Goal: Information Seeking & Learning: Understand process/instructions

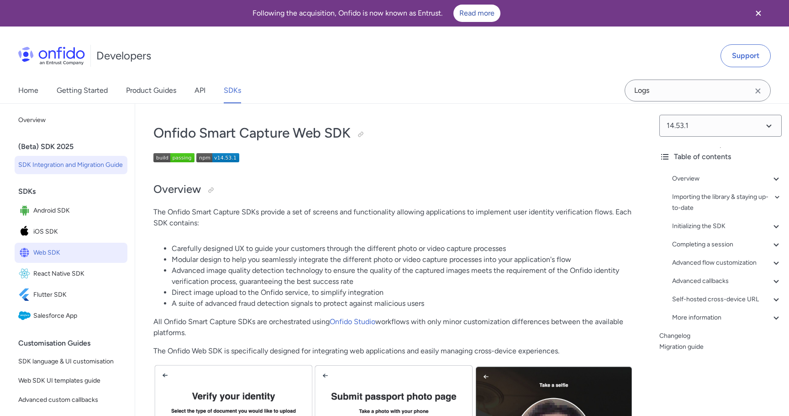
click at [52, 164] on span "SDK Integration and Migration Guide" at bounding box center [71, 164] width 106 height 11
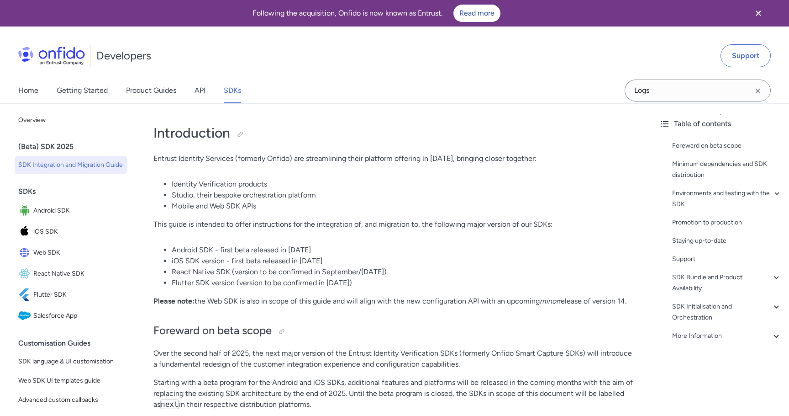
click at [239, 89] on link "SDKs" at bounding box center [232, 91] width 17 height 26
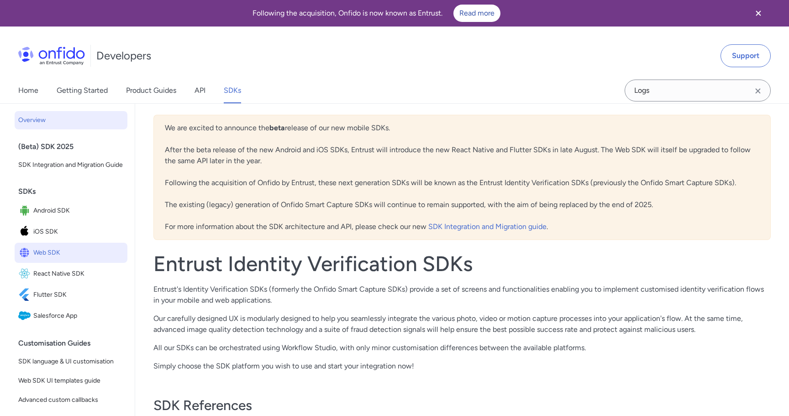
click at [70, 246] on span "Web SDK" at bounding box center [78, 252] width 90 height 13
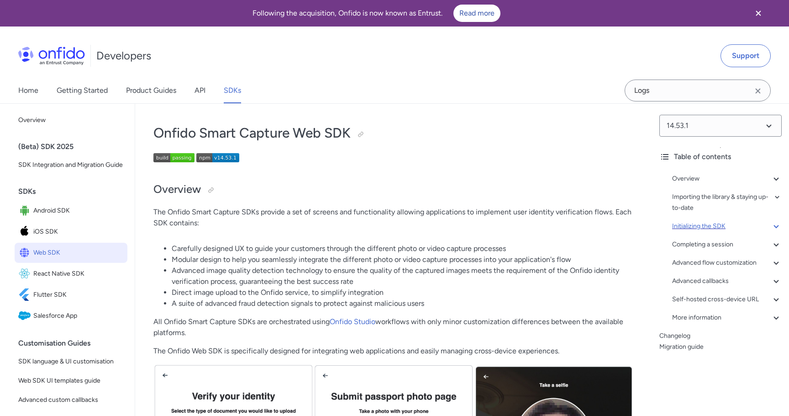
click at [702, 226] on div "Initializing the SDK" at bounding box center [727, 226] width 110 height 11
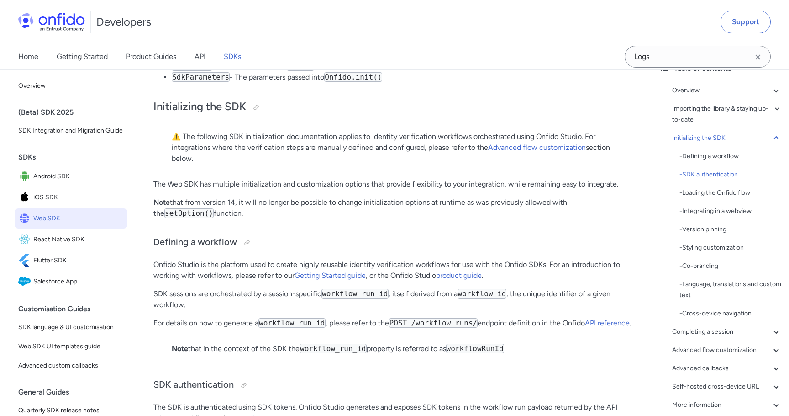
scroll to position [114, 0]
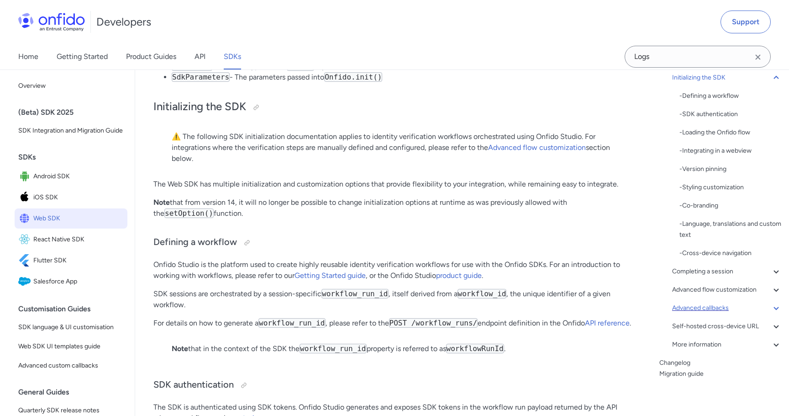
click at [703, 309] on div "Advanced callbacks" at bounding box center [727, 307] width 110 height 11
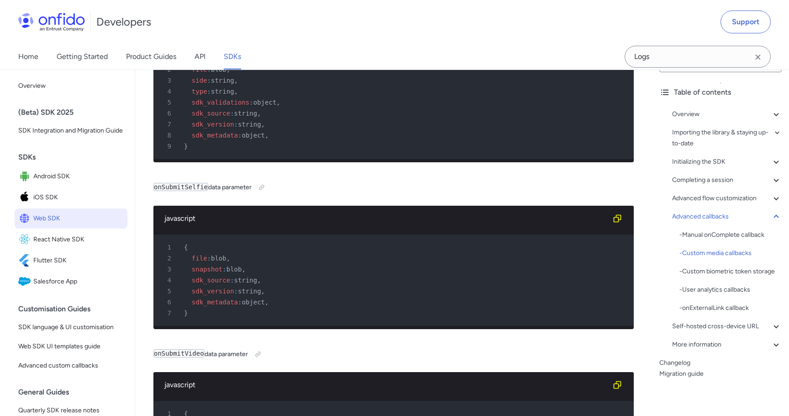
scroll to position [17174, 0]
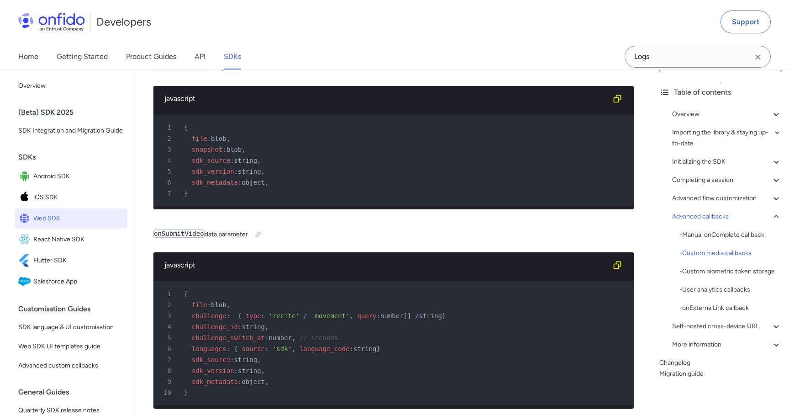
click at [718, 205] on div "Overview - Environments and testing with the SDK - Going Live Importing the lib…" at bounding box center [721, 231] width 122 height 252
click at [721, 201] on div "Advanced flow customization" at bounding box center [727, 198] width 110 height 11
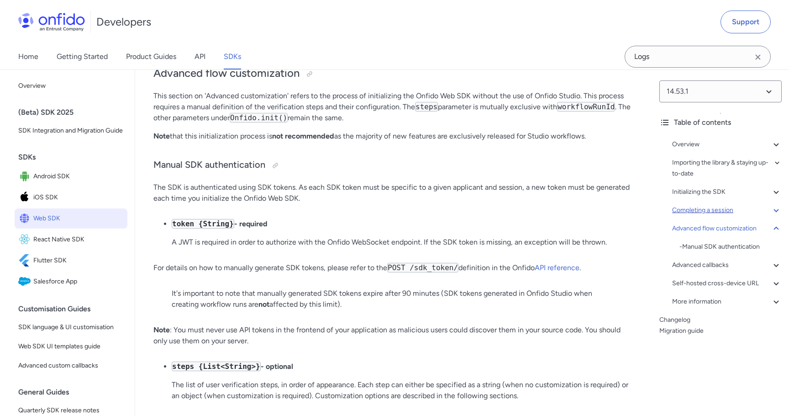
click at [689, 211] on div "Completing a session" at bounding box center [727, 210] width 110 height 11
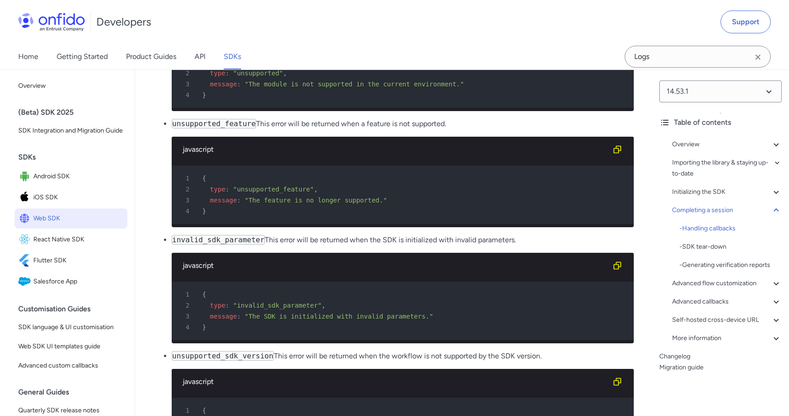
scroll to position [9957, 0]
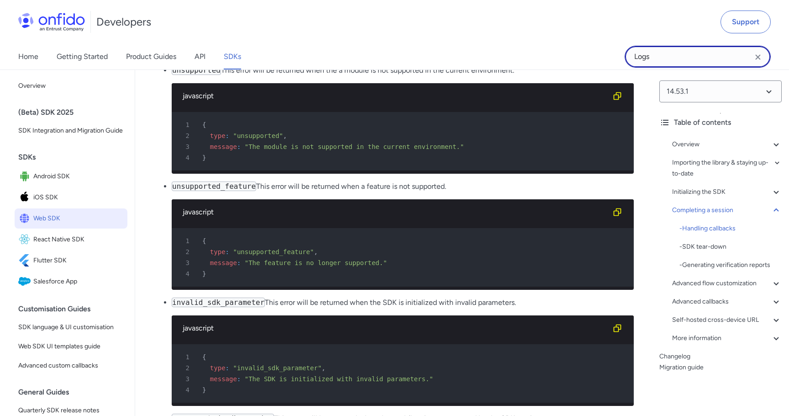
click at [672, 59] on input "Logs" at bounding box center [698, 57] width 146 height 22
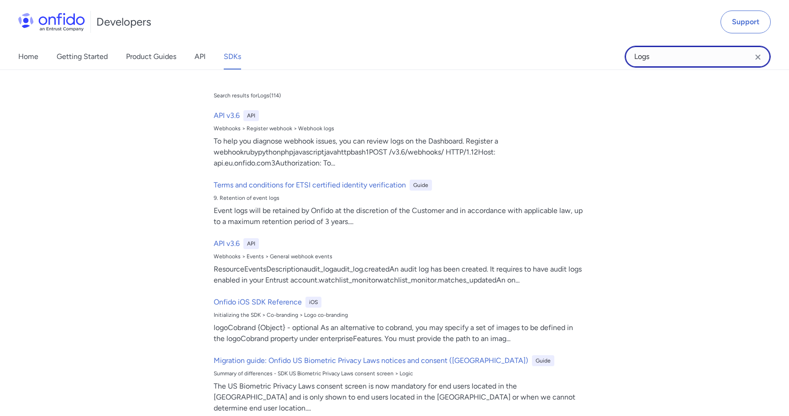
click at [672, 59] on input "Logs" at bounding box center [698, 57] width 146 height 22
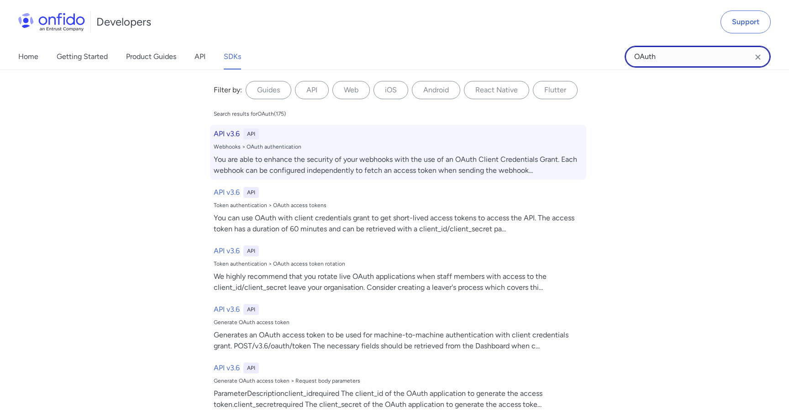
type input "OAuth"
click at [465, 163] on div "You are able to enhance the security of your webhooks with the use of an OAuth …" at bounding box center [398, 165] width 369 height 22
select select "http"
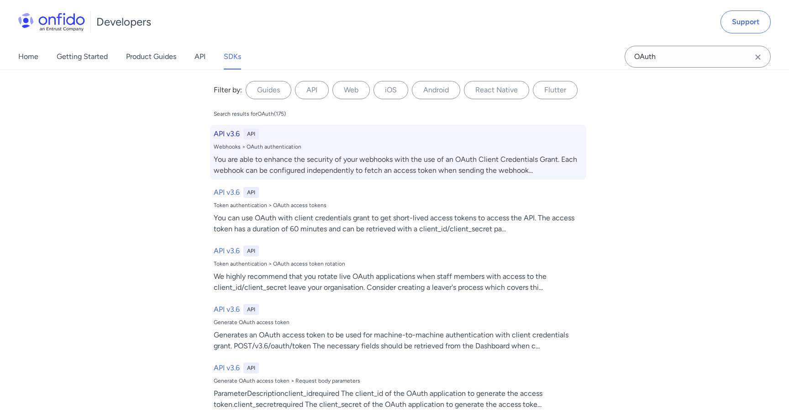
select select "http"
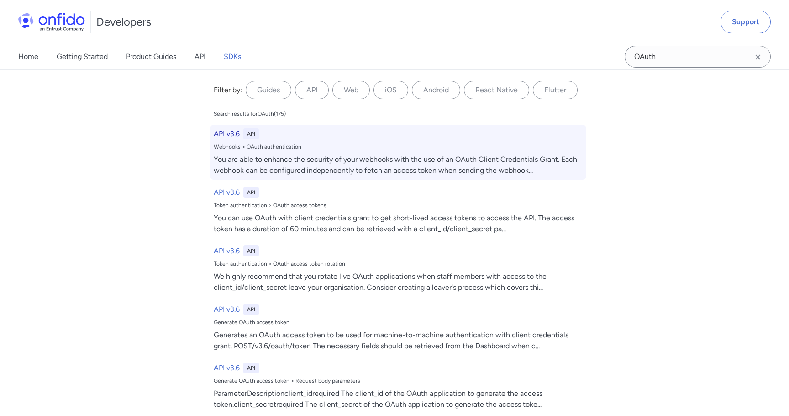
select select "http"
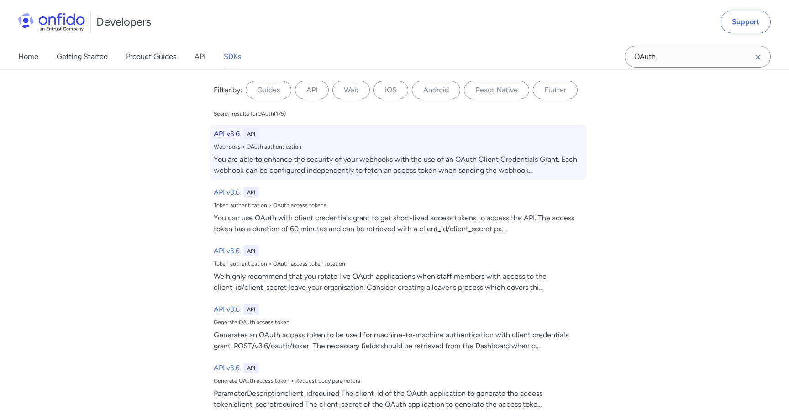
select select "http"
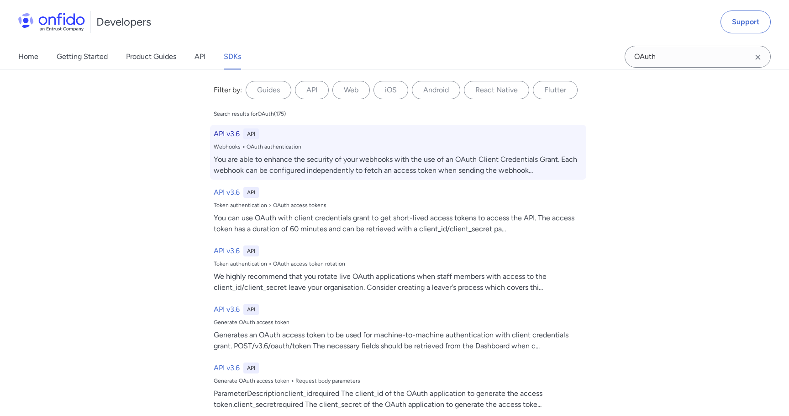
select select "http"
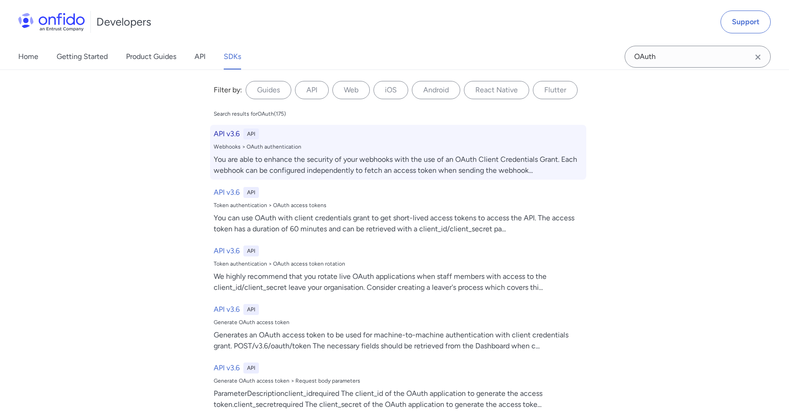
select select "http"
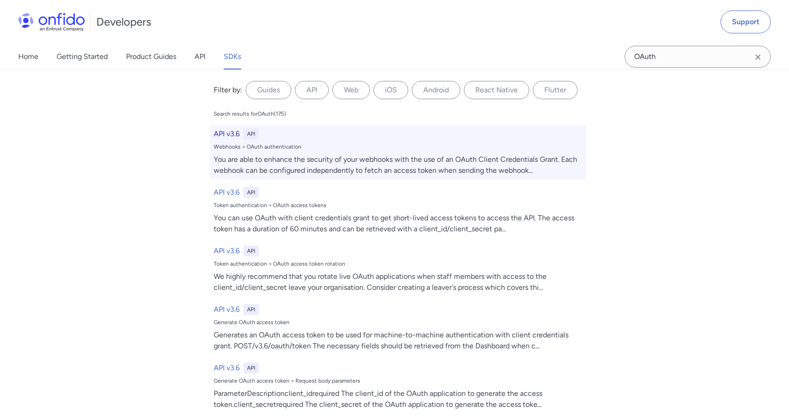
select select "http"
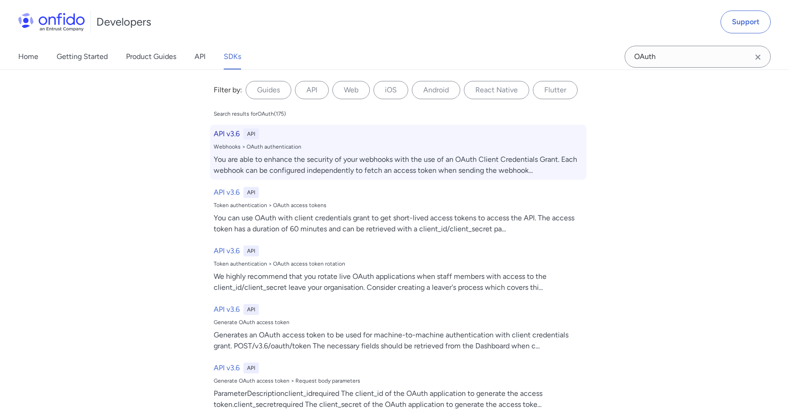
select select "http"
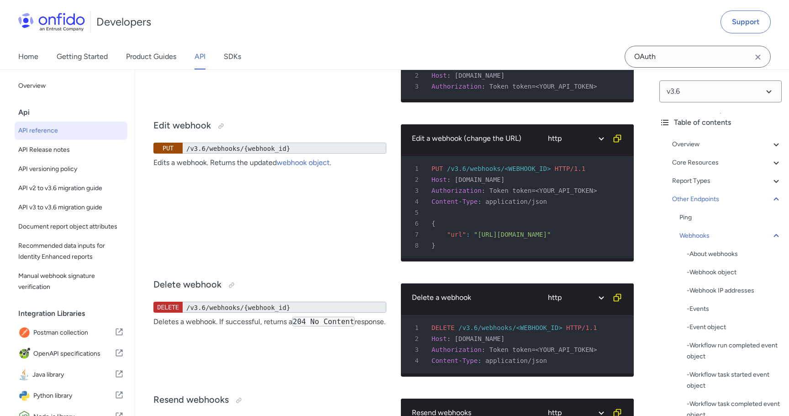
scroll to position [78143, 0]
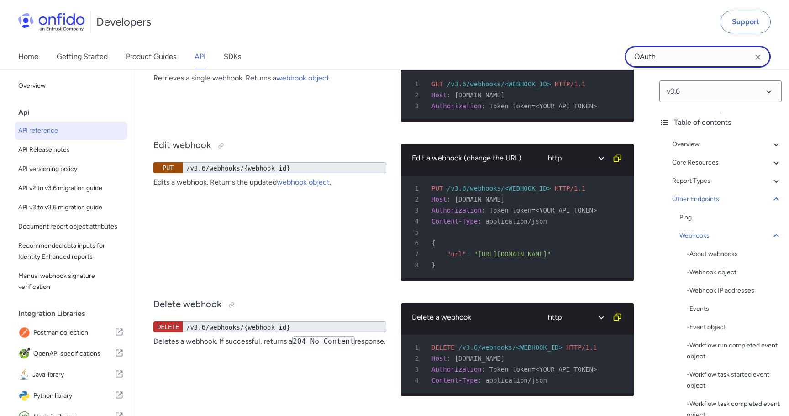
click at [667, 60] on input "OAuth" at bounding box center [698, 57] width 146 height 22
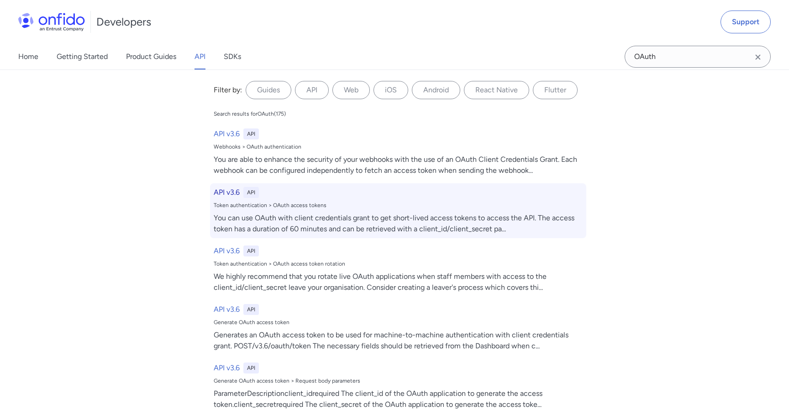
click at [220, 190] on h6 "API v3.6" at bounding box center [227, 192] width 26 height 11
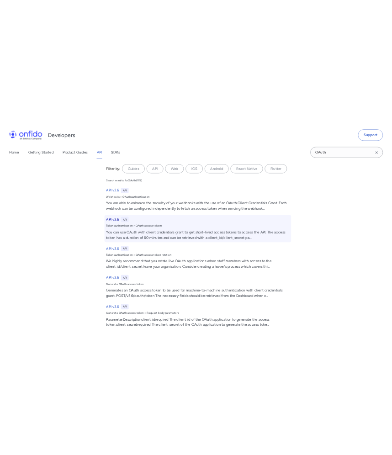
scroll to position [434, 0]
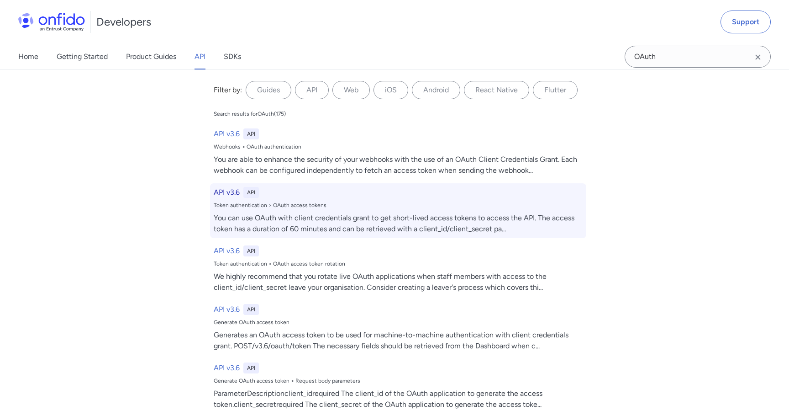
click at [225, 193] on h6 "API v3.6" at bounding box center [227, 192] width 26 height 11
click at [297, 235] on div "API v3.6 API Token authentication > OAuth access tokens You can use OAuth with …" at bounding box center [398, 210] width 376 height 55
click at [401, 223] on div "You can use OAuth with client credentials grant to get short-lived access token…" at bounding box center [398, 223] width 369 height 22
click at [340, 217] on div "You can use OAuth with client credentials grant to get short-lived access token…" at bounding box center [398, 223] width 369 height 22
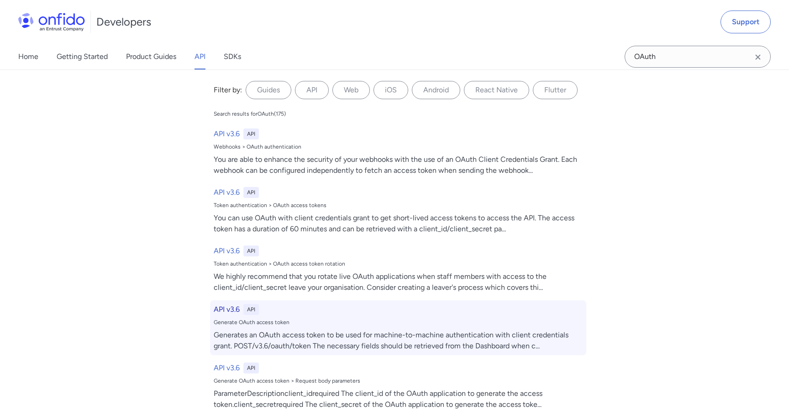
click at [366, 335] on div "Generates an OAuth access token to be used for machine-to-machine authenticatio…" at bounding box center [398, 340] width 369 height 22
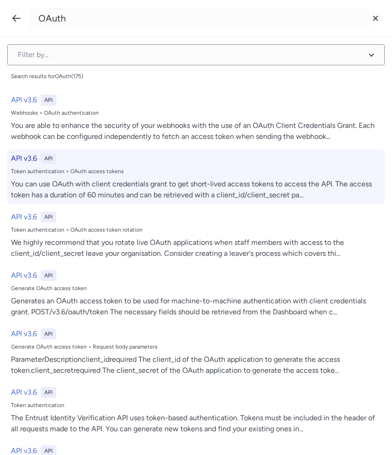
click at [31, 158] on h6 "API v3.6" at bounding box center [24, 158] width 26 height 11
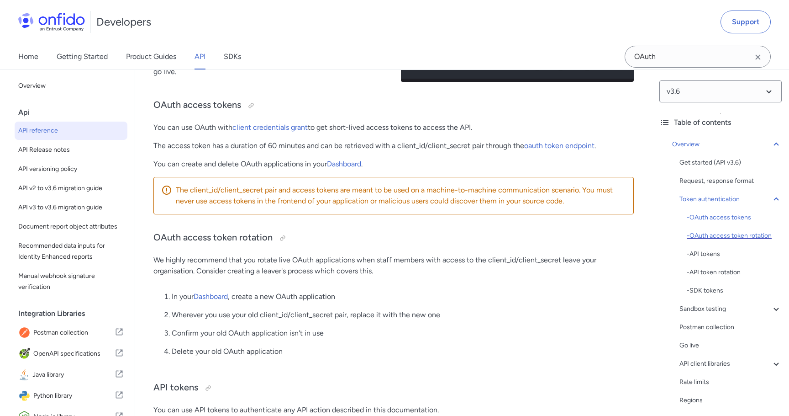
click at [711, 240] on div "- OAuth access token rotation" at bounding box center [734, 235] width 95 height 11
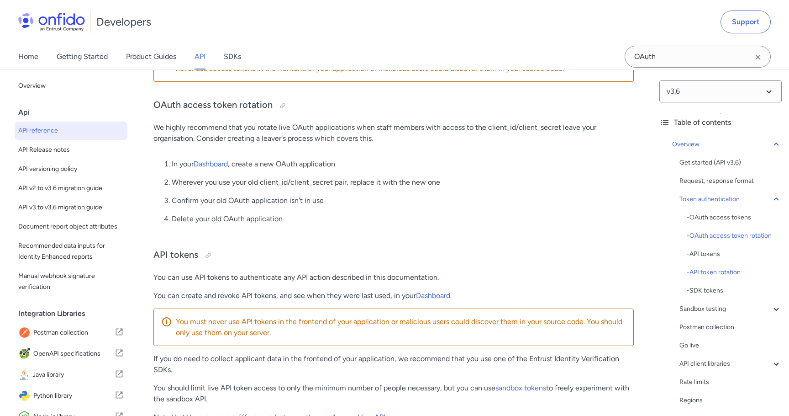
click at [711, 274] on div "- API token rotation" at bounding box center [734, 272] width 95 height 11
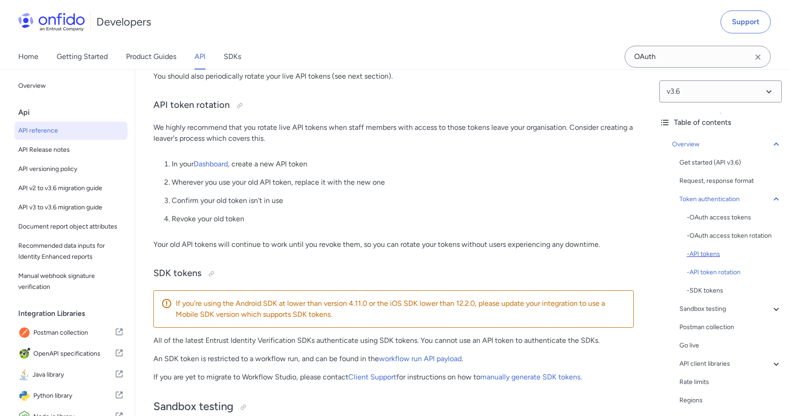
click at [709, 258] on div "- API tokens" at bounding box center [734, 253] width 95 height 11
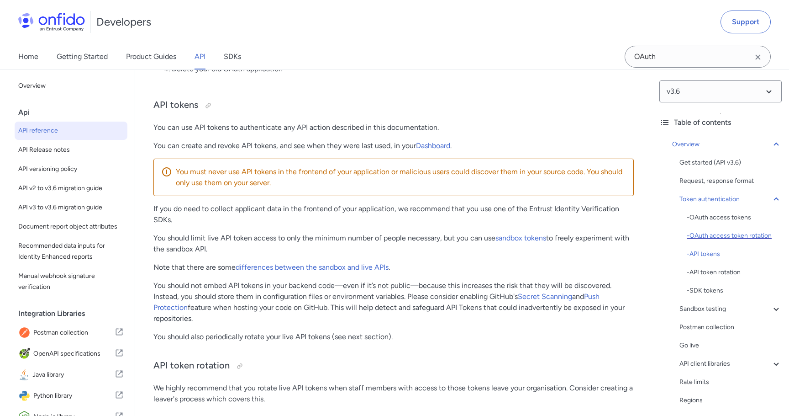
click at [722, 235] on div "- OAuth access token rotation" at bounding box center [734, 235] width 95 height 11
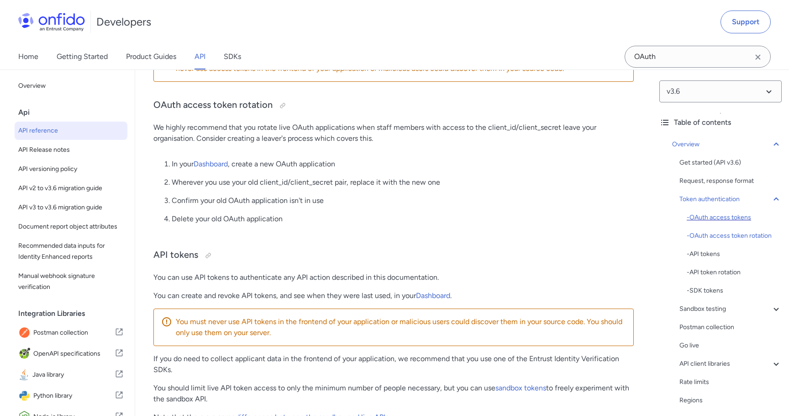
click at [719, 215] on div "- OAuth access tokens" at bounding box center [734, 217] width 95 height 11
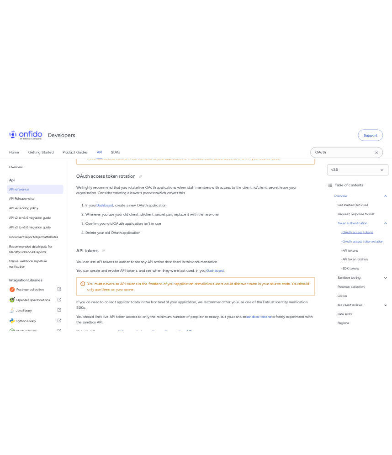
scroll to position [434, 0]
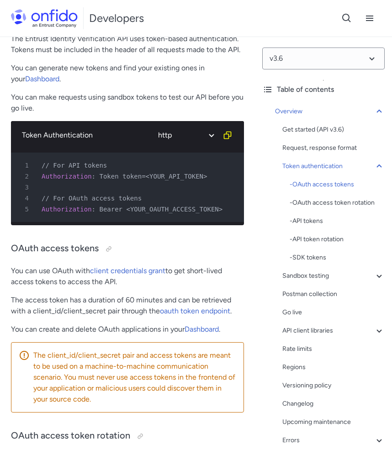
click at [198, 297] on p "The access token has a duration of 60 minutes and can be retrieved with a clien…" at bounding box center [127, 306] width 233 height 22
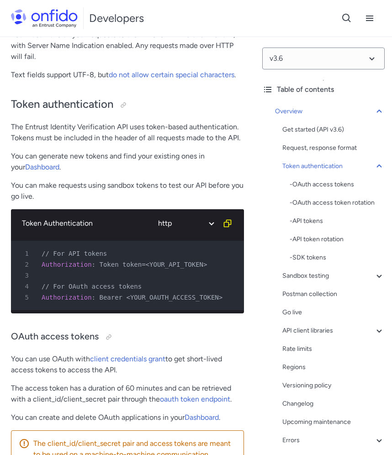
scroll to position [328, 0]
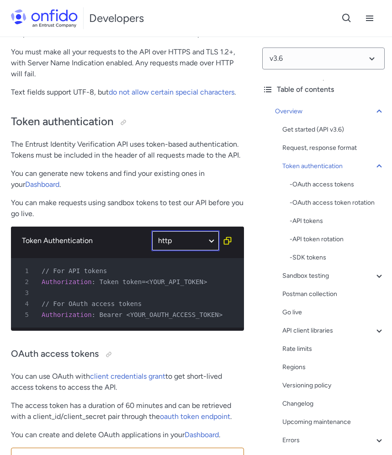
click at [176, 243] on select "ruby python php javascript java http bash" at bounding box center [185, 240] width 69 height 21
select select "php"
click at [151, 231] on select "ruby python php javascript java http bash" at bounding box center [185, 240] width 69 height 21
select select "php"
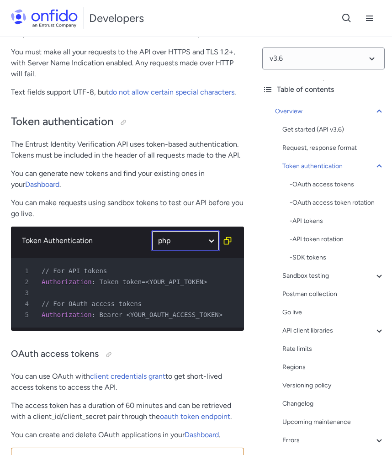
select select "php"
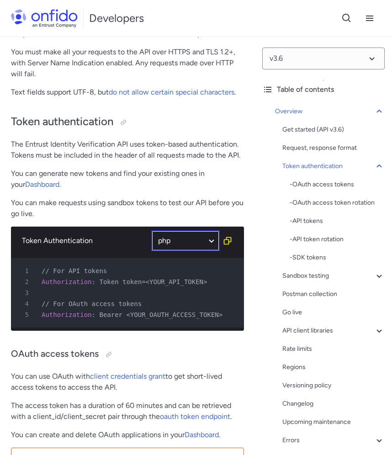
select select "php"
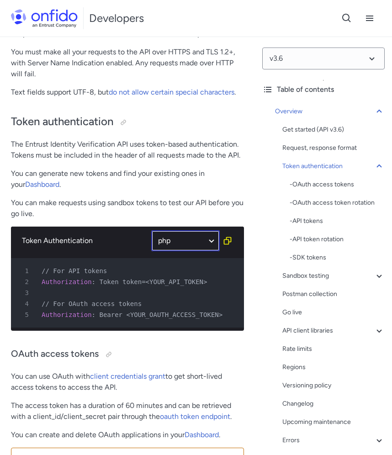
select select "php"
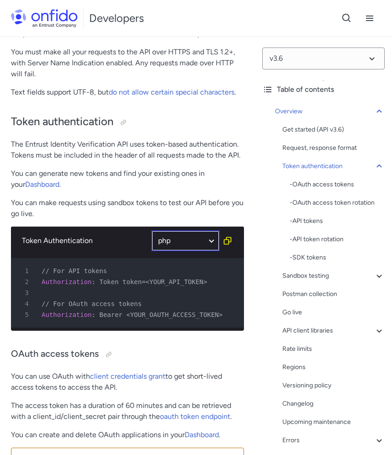
select select "php"
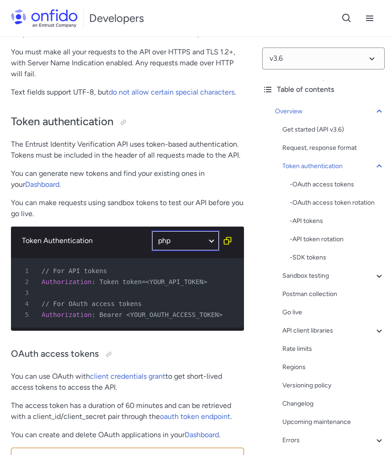
select select "php"
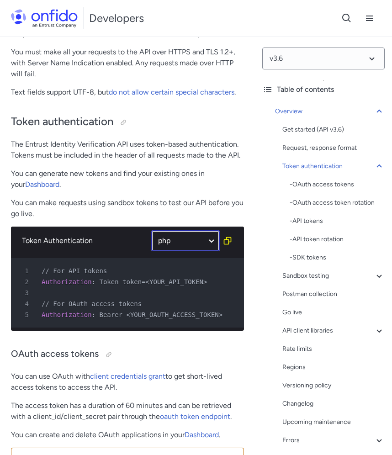
select select "php"
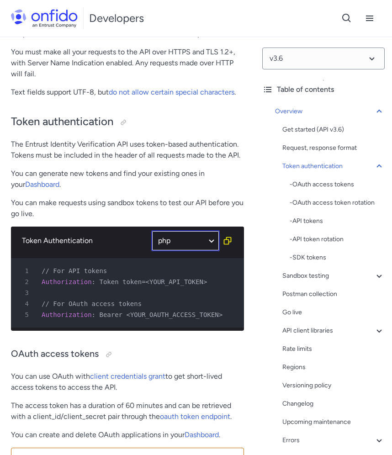
select select "php"
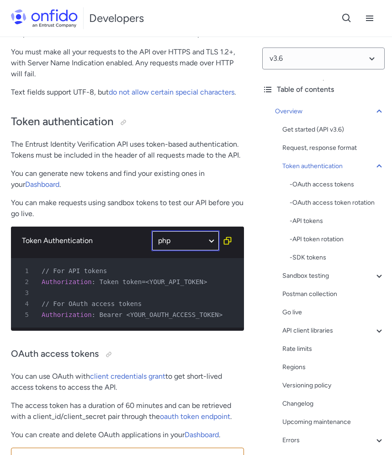
select select "php"
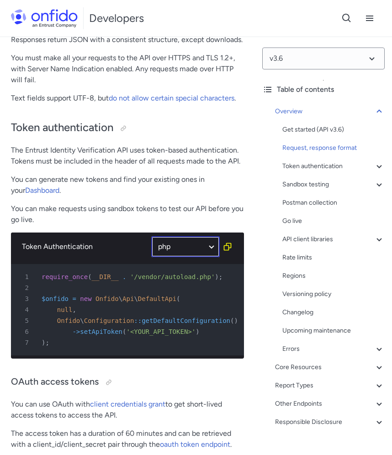
scroll to position [336, 0]
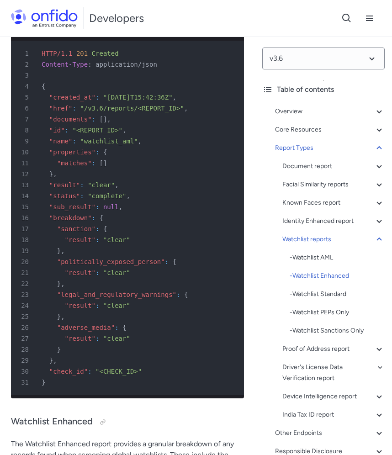
scroll to position [83724, 0]
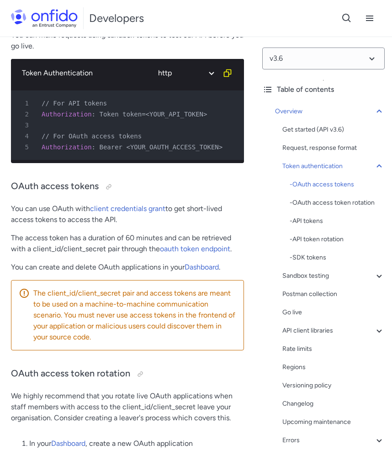
scroll to position [482, 0]
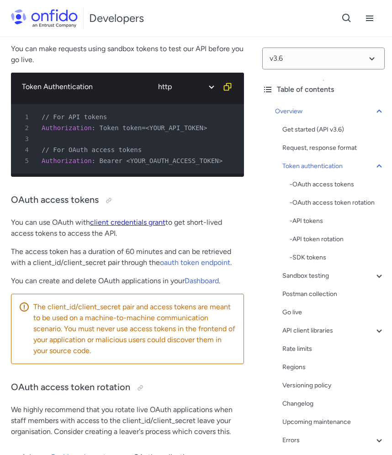
click at [127, 224] on link "client credentials grant" at bounding box center [127, 222] width 75 height 9
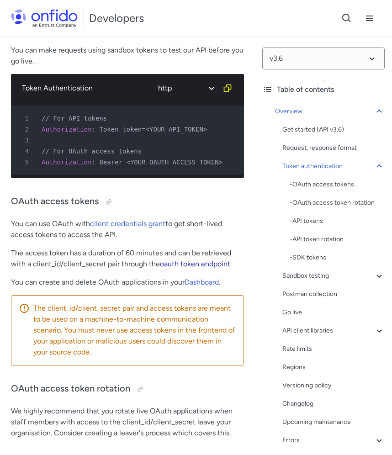
click at [201, 263] on link "oauth token endpoint" at bounding box center [195, 263] width 70 height 9
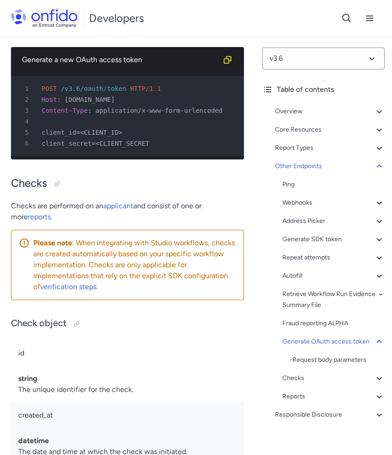
scroll to position [128658, 0]
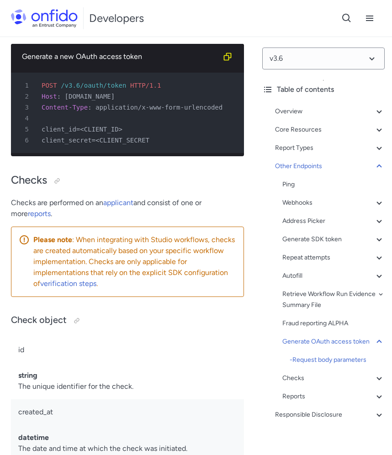
click at [59, 133] on span "client_id=<CLIENT_ID>" at bounding box center [82, 129] width 81 height 7
